Goal: Information Seeking & Learning: Learn about a topic

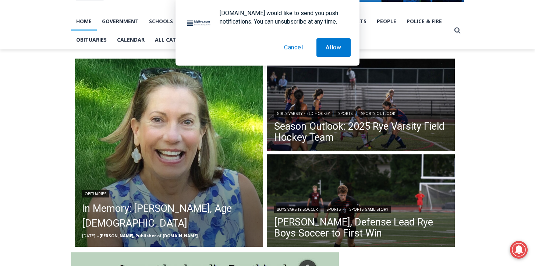
scroll to position [169, 0]
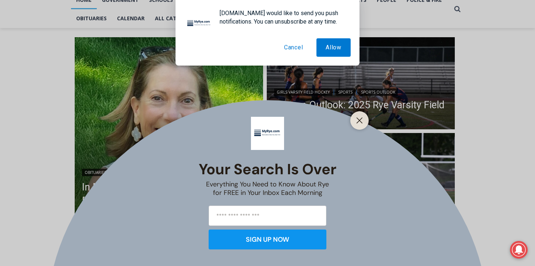
click at [294, 49] on button "Cancel" at bounding box center [294, 47] width 38 height 18
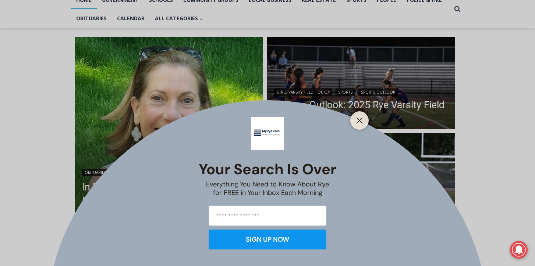
click at [354, 117] on div at bounding box center [359, 120] width 18 height 18
click at [361, 118] on line "Close" at bounding box center [359, 120] width 5 height 5
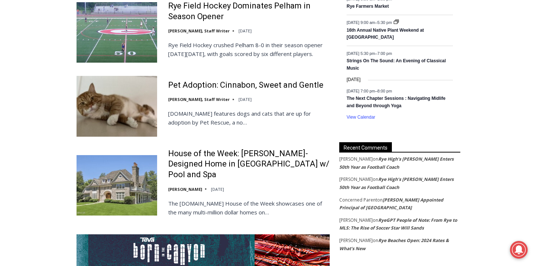
scroll to position [1225, 0]
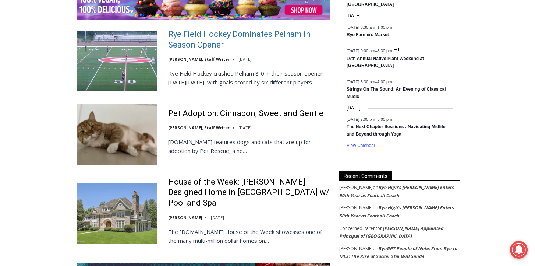
click at [251, 32] on link "Rye Field Hockey Dominates Pelham in Season Opener" at bounding box center [249, 39] width 162 height 21
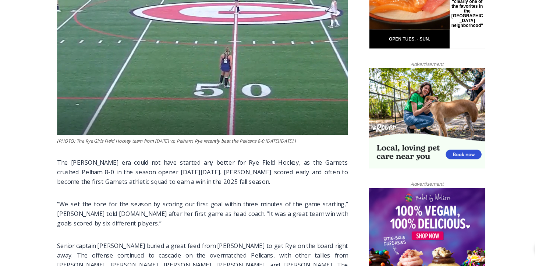
scroll to position [418, 0]
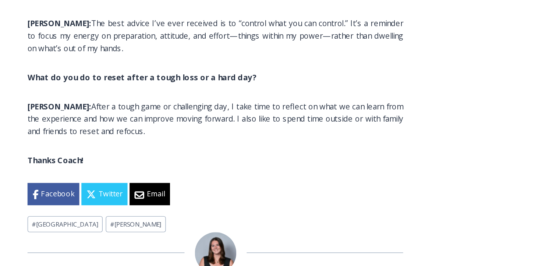
scroll to position [1543, 0]
